Goal: Task Accomplishment & Management: Manage account settings

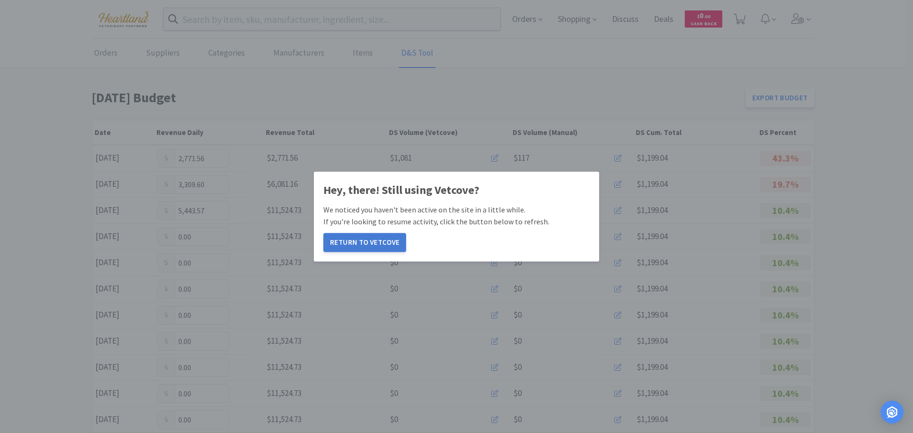
click at [373, 239] on button "Return to Vetcove" at bounding box center [364, 242] width 83 height 19
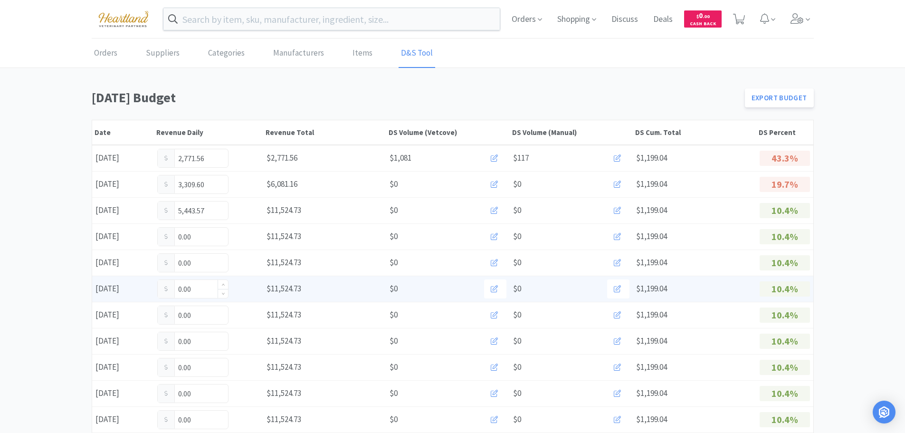
click at [203, 292] on input "0.00" at bounding box center [193, 289] width 70 height 18
type input "0"
type input "632.25"
